Goal: Transaction & Acquisition: Purchase product/service

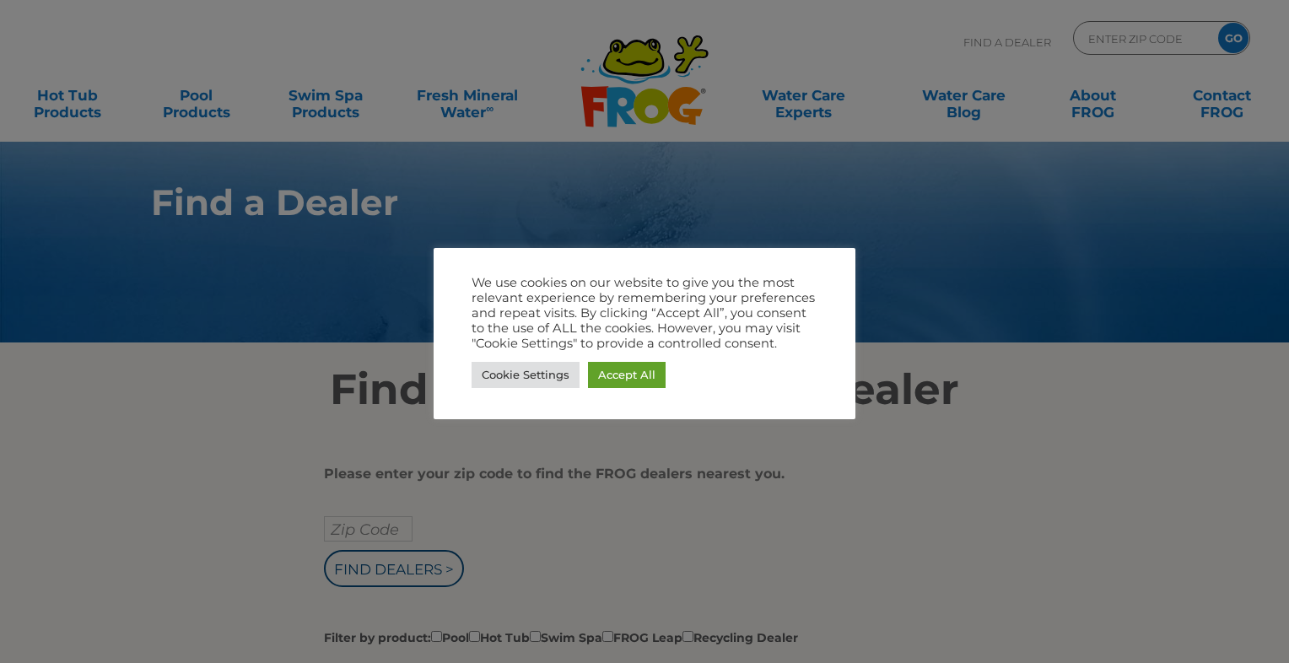
click at [967, 398] on div at bounding box center [644, 331] width 1289 height 663
click at [685, 361] on div "Cookie Settings Accept All" at bounding box center [645, 375] width 346 height 35
drag, startPoint x: 470, startPoint y: 498, endPoint x: 465, endPoint y: 488, distance: 11.3
click at [466, 492] on div at bounding box center [644, 331] width 1289 height 663
click at [540, 366] on link "Cookie Settings" at bounding box center [526, 375] width 108 height 26
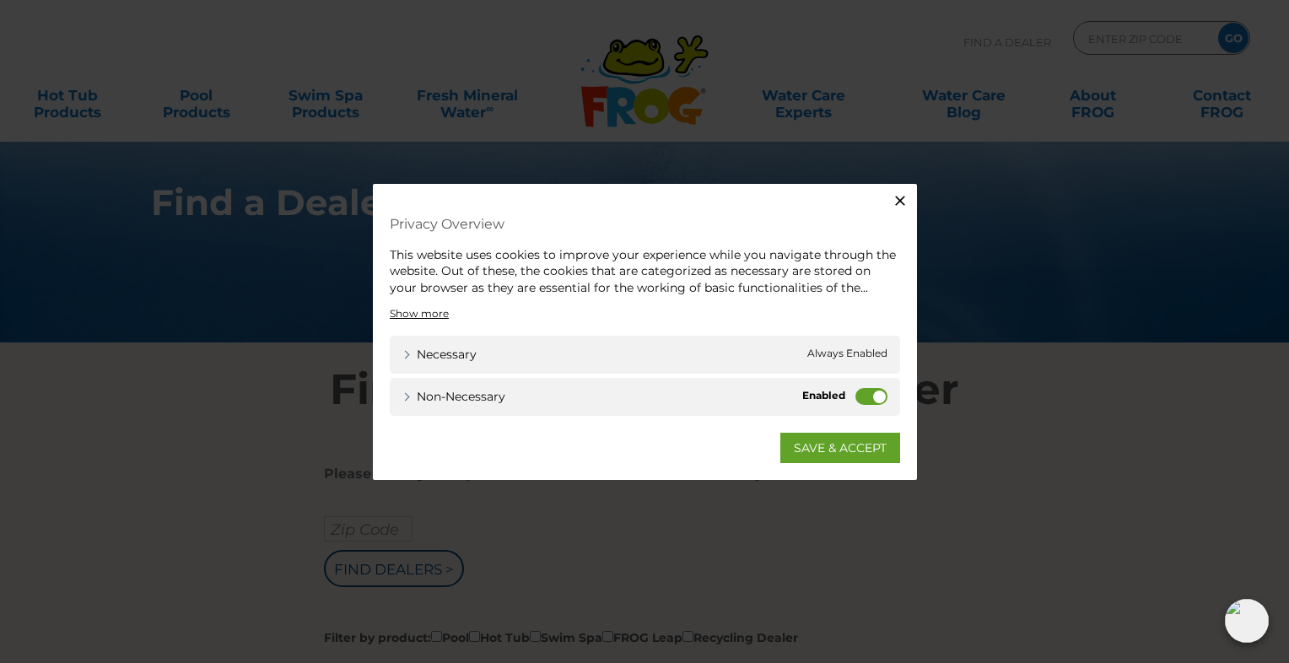
click at [882, 396] on label "Non-necessary" at bounding box center [871, 396] width 32 height 17
click at [0, 0] on input "Non-necessary" at bounding box center [0, 0] width 0 height 0
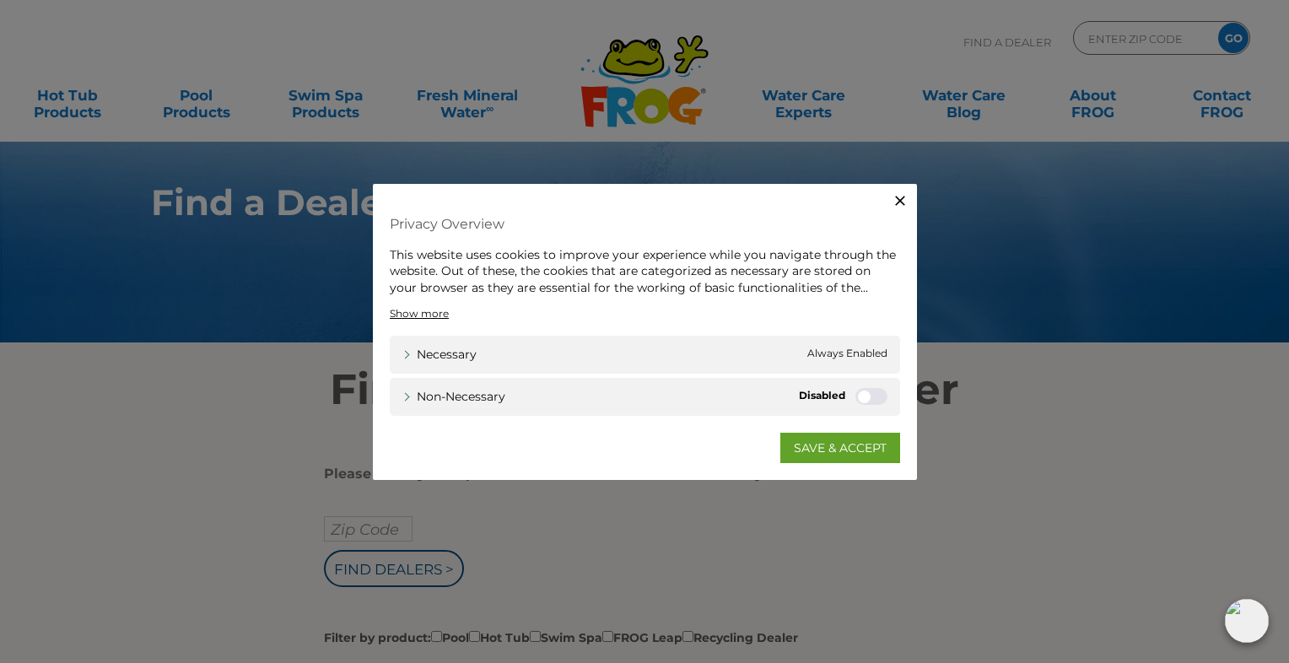
click at [894, 197] on icon "button" at bounding box center [900, 199] width 17 height 17
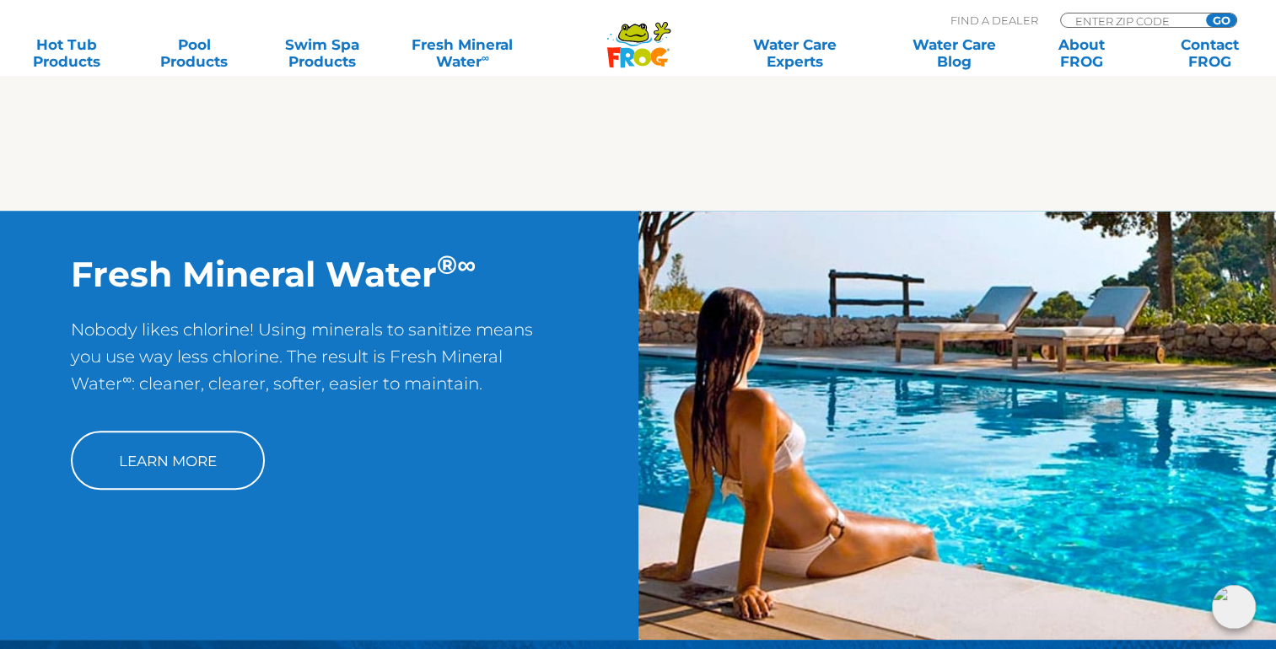
scroll to position [1265, 0]
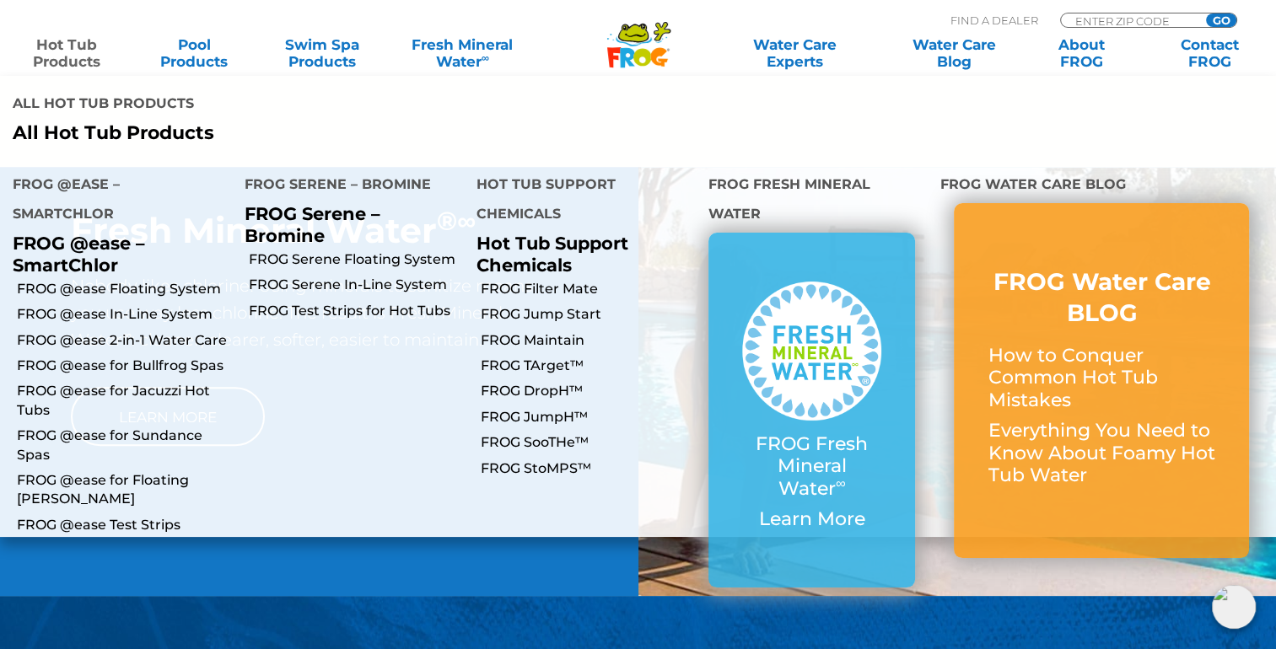
click at [37, 52] on link "Hot Tub Products" at bounding box center [67, 53] width 100 height 34
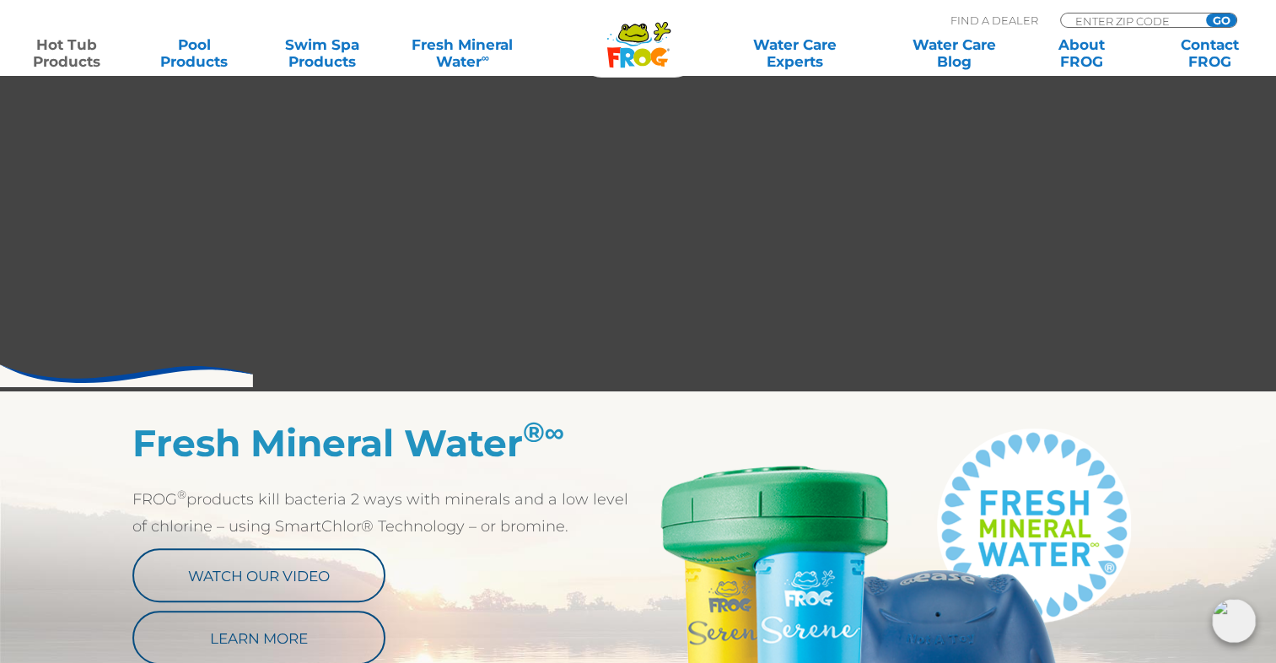
scroll to position [759, 0]
